Goal: Task Accomplishment & Management: Manage account settings

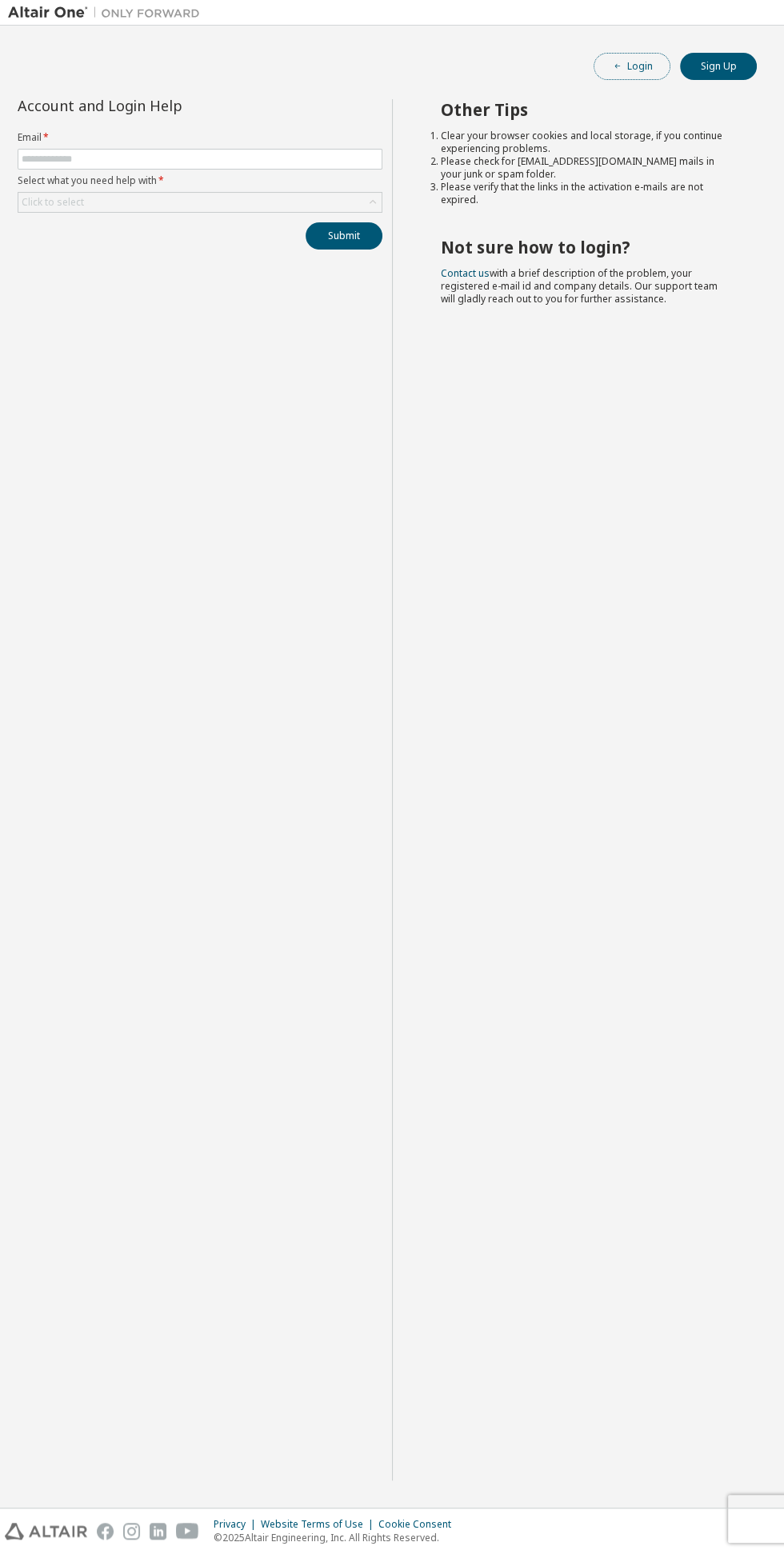
click at [639, 65] on button "Login" at bounding box center [632, 66] width 77 height 28
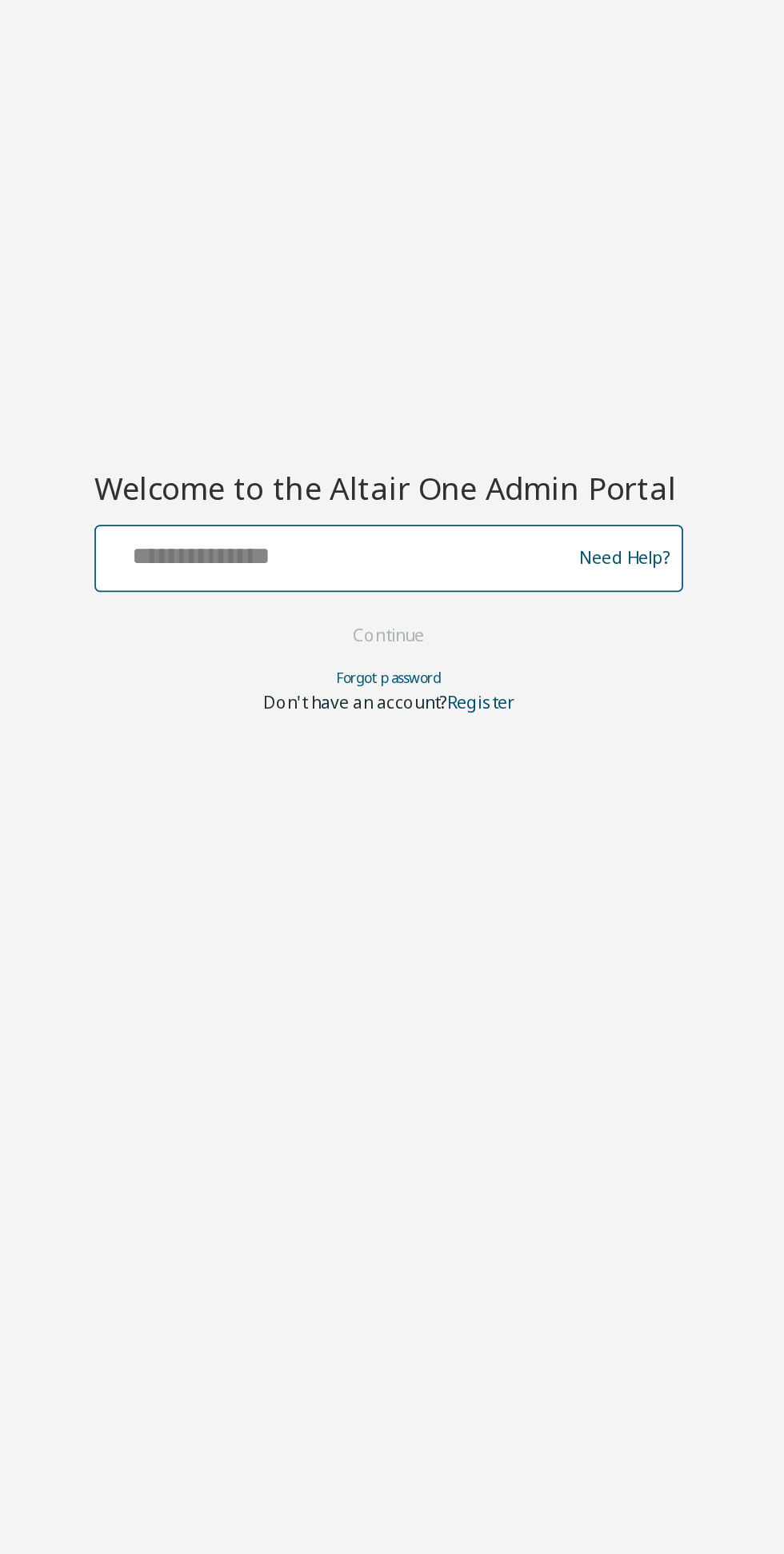
click at [299, 763] on input "text" at bounding box center [362, 764] width 262 height 23
type input "**********"
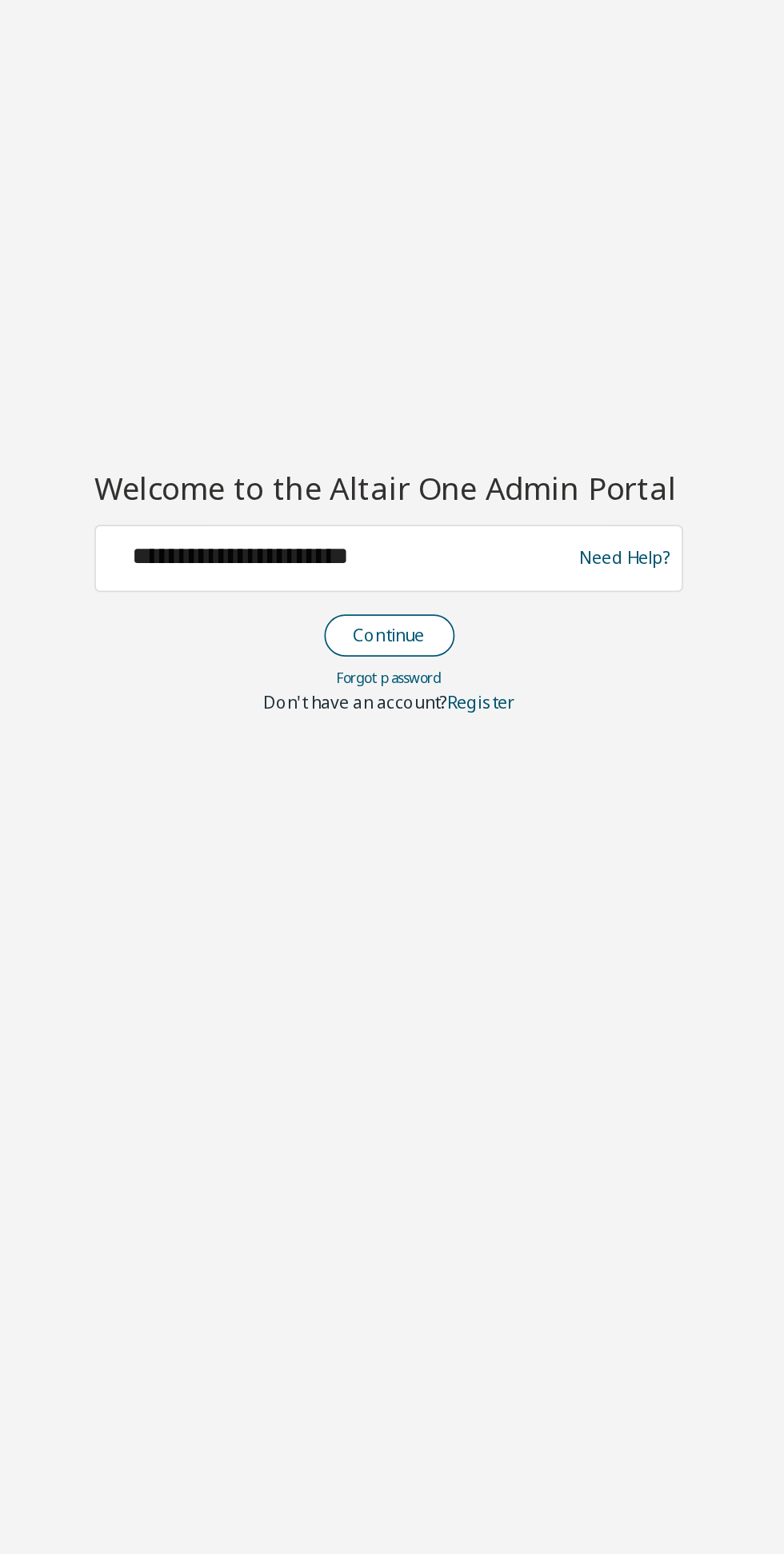
click at [399, 813] on button "Continue" at bounding box center [392, 812] width 74 height 24
